Goal: Information Seeking & Learning: Learn about a topic

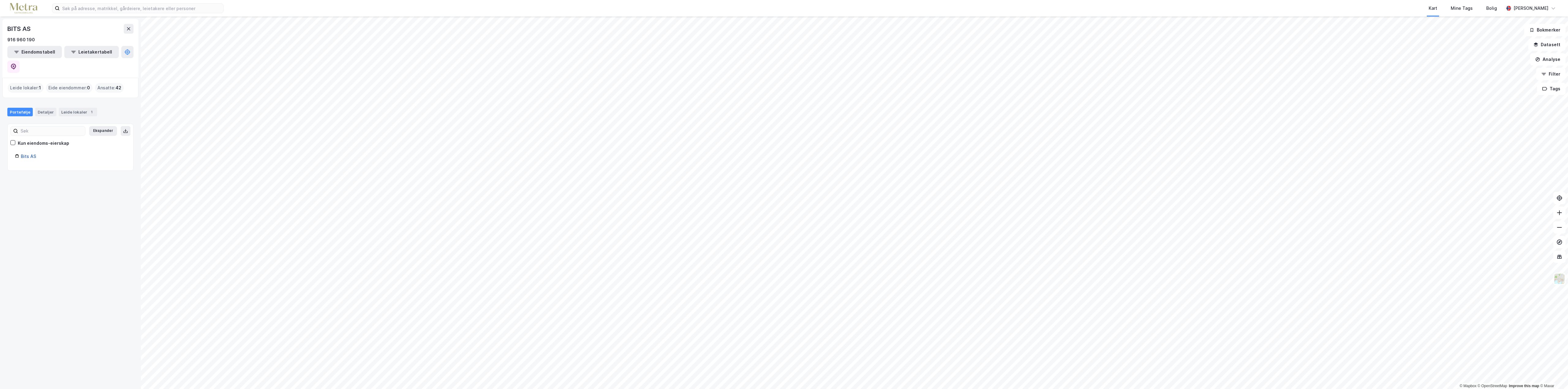
click at [24, 154] on link "Bits AS" at bounding box center [28, 156] width 15 height 5
click at [1557, 8] on div "[PERSON_NAME]" at bounding box center [1531, 9] width 55 height 12
click at [1536, 47] on button "Datasett" at bounding box center [1547, 44] width 37 height 12
click at [1551, 33] on button at bounding box center [1555, 29] width 10 height 10
click at [98, 12] on input at bounding box center [141, 8] width 164 height 9
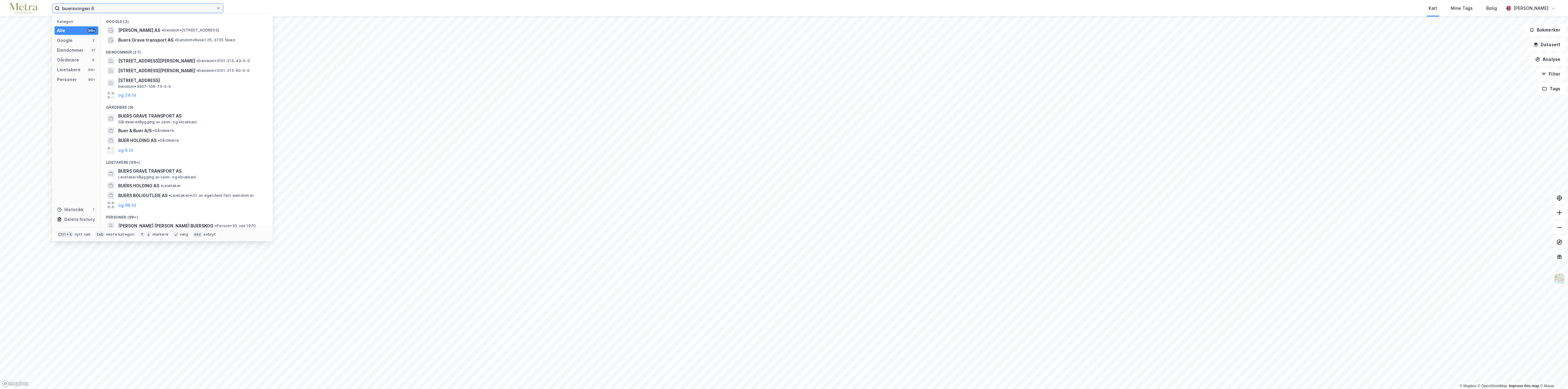
type input "buersvingen 6"
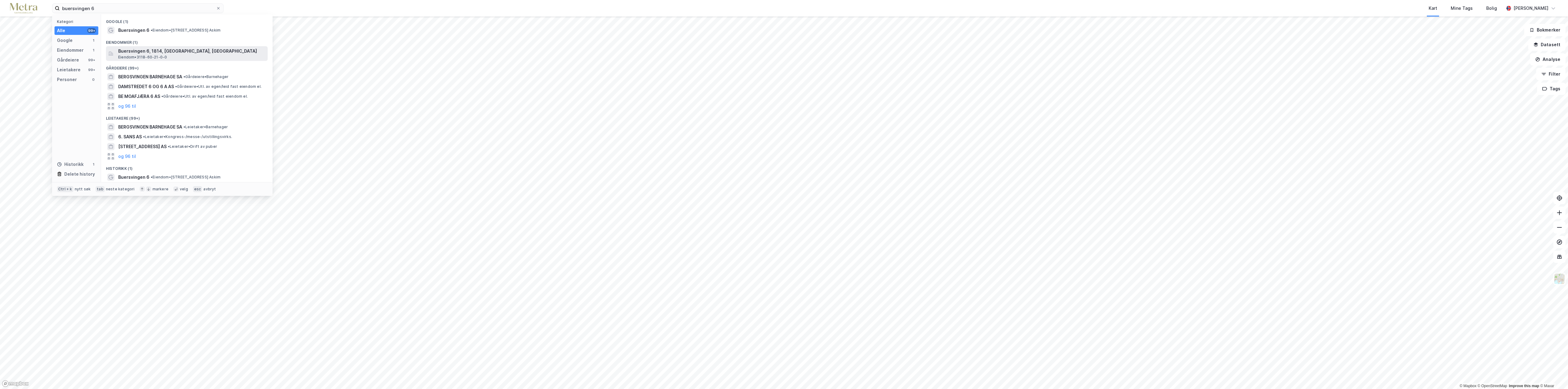
click at [159, 51] on span "Buersvingen 6, 1814, ASKIM, INDRE ØSTFOLD" at bounding box center [192, 51] width 147 height 7
